Goal: Task Accomplishment & Management: Use online tool/utility

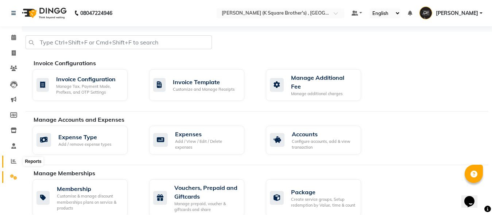
click at [13, 162] on icon at bounding box center [13, 161] width 5 height 5
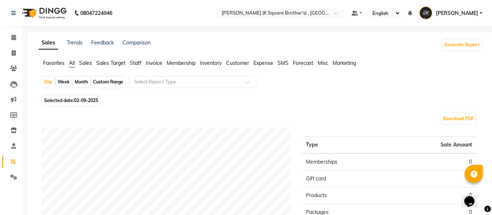
click at [138, 66] on span "Staff" at bounding box center [136, 63] width 12 height 7
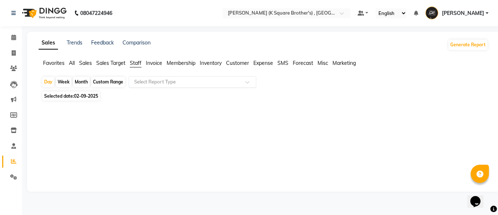
click at [164, 82] on input "text" at bounding box center [185, 81] width 105 height 7
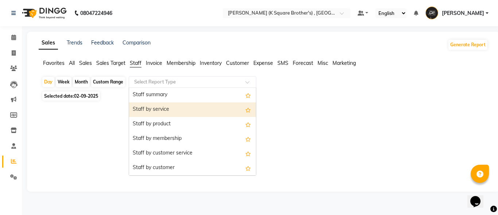
click at [180, 112] on div "Staff by service" at bounding box center [192, 109] width 127 height 15
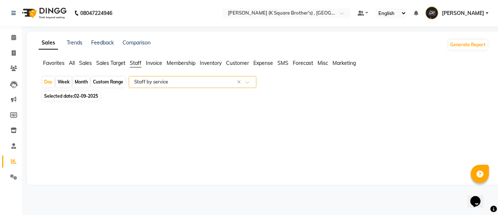
click at [81, 84] on div "Month" at bounding box center [81, 82] width 17 height 10
select select "9"
select select "2025"
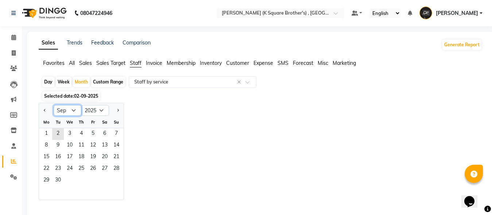
click at [68, 113] on select "Jan Feb Mar Apr May Jun [DATE] Aug Sep Oct Nov Dec" at bounding box center [68, 110] width 28 height 11
select select "8"
click at [54, 105] on select "Jan Feb Mar Apr May Jun [DATE] Aug Sep Oct Nov Dec" at bounding box center [68, 110] width 28 height 11
click at [74, 170] on span "20" at bounding box center [70, 169] width 12 height 12
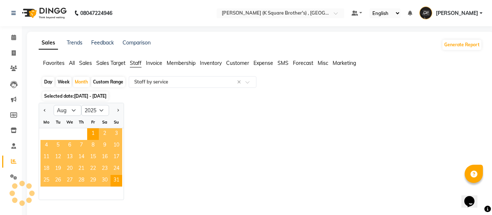
select select "filtered_report"
select select "csv"
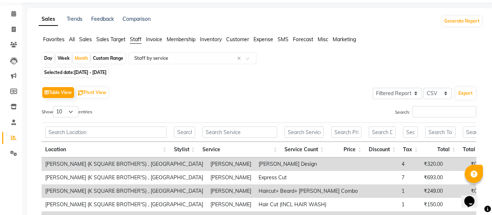
scroll to position [36, 0]
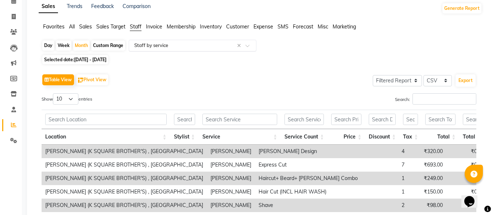
click at [169, 43] on input "text" at bounding box center [185, 45] width 105 height 7
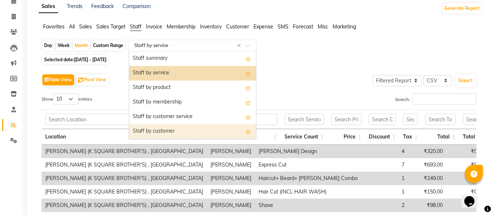
click at [164, 130] on div "Staff by customer" at bounding box center [192, 131] width 127 height 15
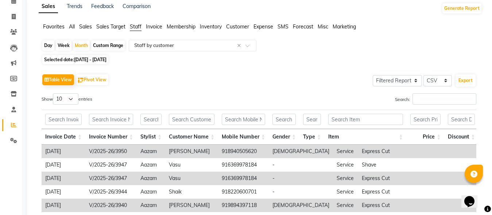
click at [81, 59] on span "[DATE] - [DATE]" at bounding box center [90, 59] width 32 height 5
select select "8"
select select "2025"
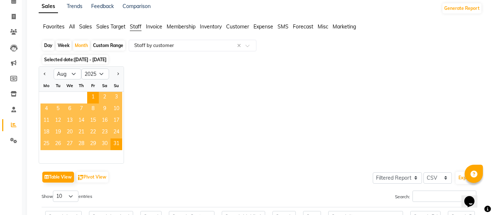
click at [69, 131] on span "20" at bounding box center [70, 133] width 12 height 12
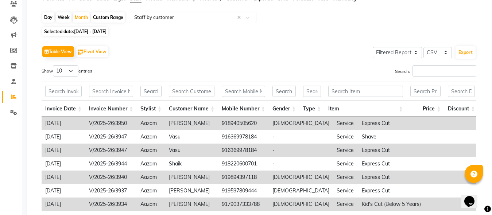
scroll to position [0, 0]
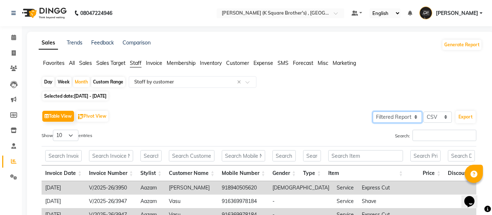
click at [401, 117] on select "Select Full Report Filtered Report" at bounding box center [397, 117] width 49 height 11
select select "full_report"
click at [373, 112] on select "Select Full Report Filtered Report" at bounding box center [397, 117] width 49 height 11
click at [164, 83] on input "text" at bounding box center [185, 81] width 105 height 7
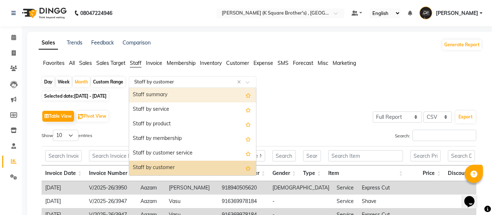
click at [169, 98] on div "Staff summary" at bounding box center [192, 95] width 127 height 15
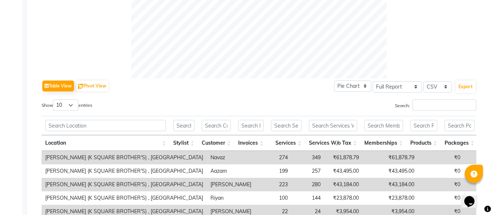
scroll to position [219, 0]
